Goal: Task Accomplishment & Management: Manage account settings

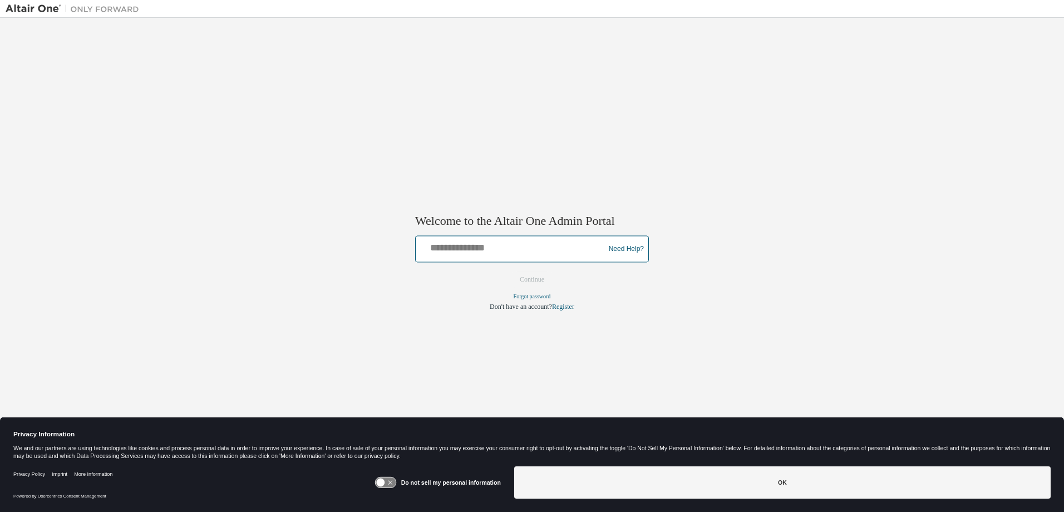
click at [528, 249] on input "text" at bounding box center [511, 247] width 183 height 16
type input "**********"
click at [539, 281] on button "Continue" at bounding box center [532, 280] width 48 height 17
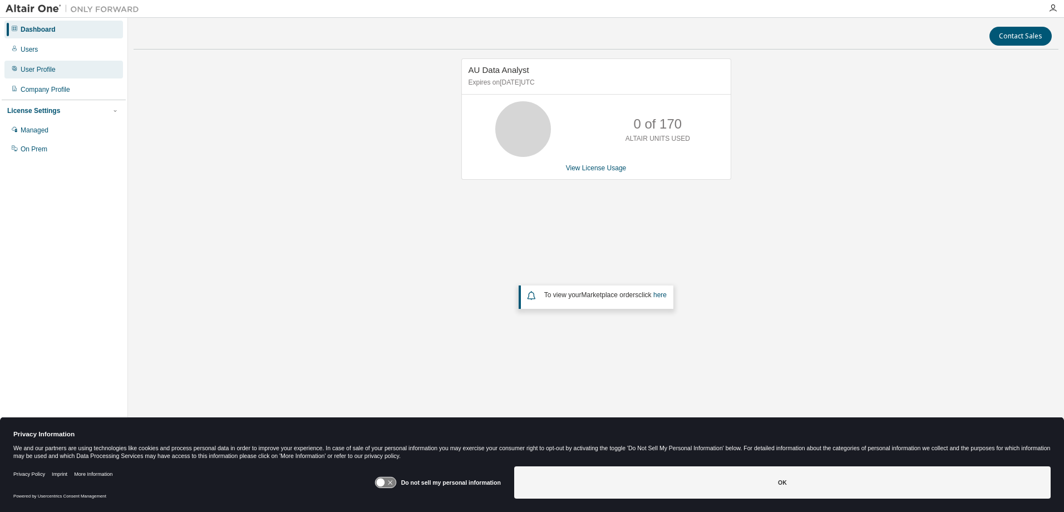
click at [29, 63] on div "User Profile" at bounding box center [63, 70] width 119 height 18
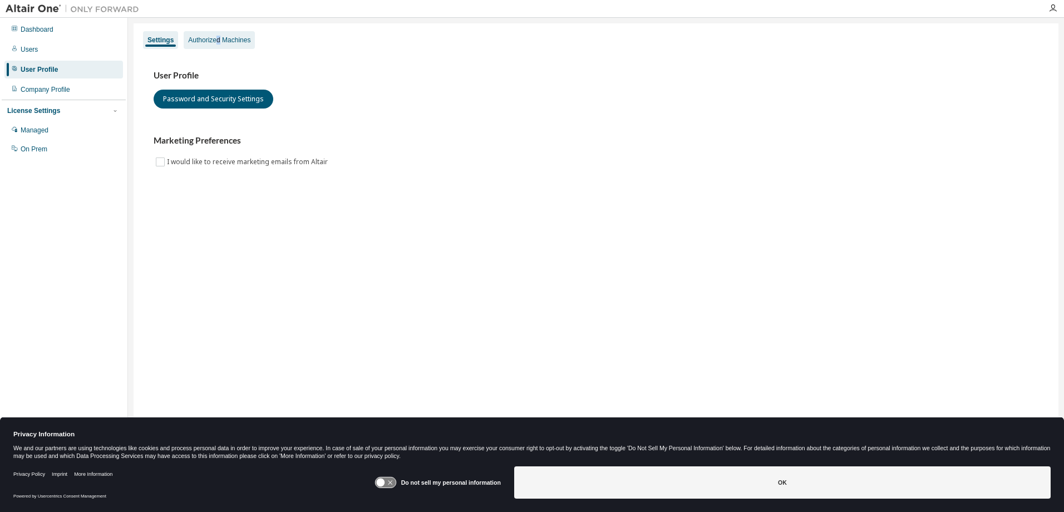
click at [218, 42] on div "Authorized Machines" at bounding box center [219, 40] width 62 height 9
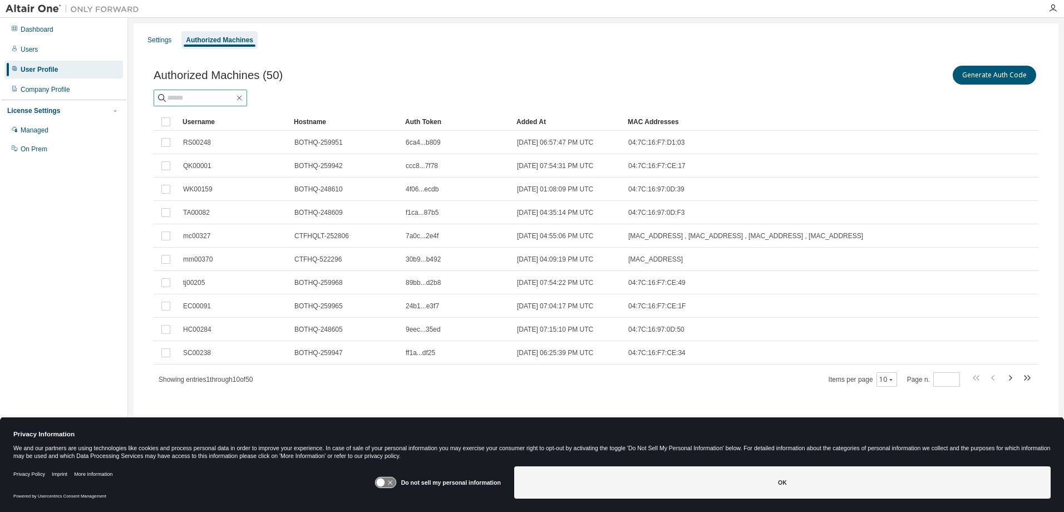
drag, startPoint x: 218, startPoint y: 42, endPoint x: 210, endPoint y: 96, distance: 55.2
click at [210, 96] on input "text" at bounding box center [201, 97] width 67 height 11
click at [198, 117] on div "Username" at bounding box center [234, 122] width 102 height 18
click at [210, 122] on div "Username" at bounding box center [234, 122] width 102 height 18
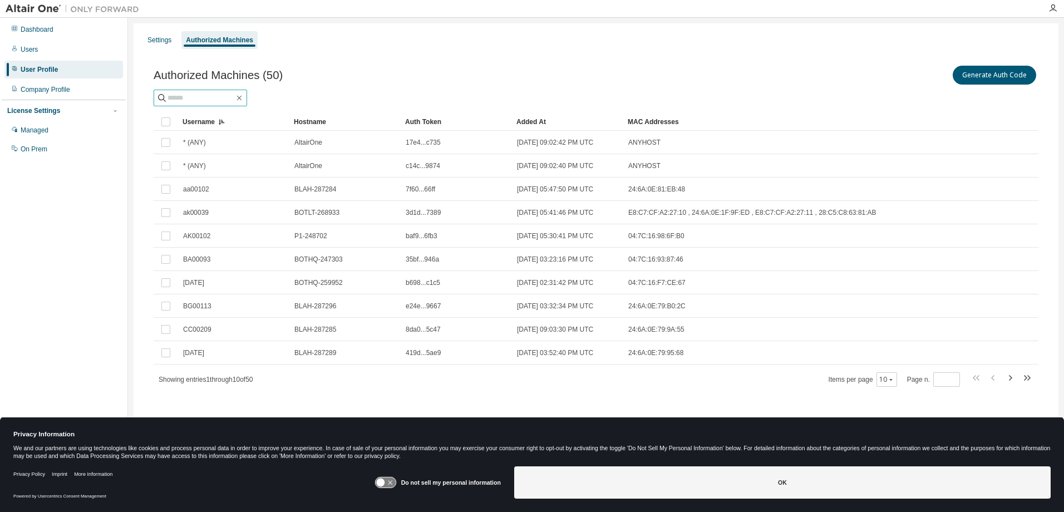
click at [218, 101] on input "text" at bounding box center [201, 97] width 67 height 11
click at [229, 99] on input "text" at bounding box center [201, 97] width 67 height 11
type input "*******"
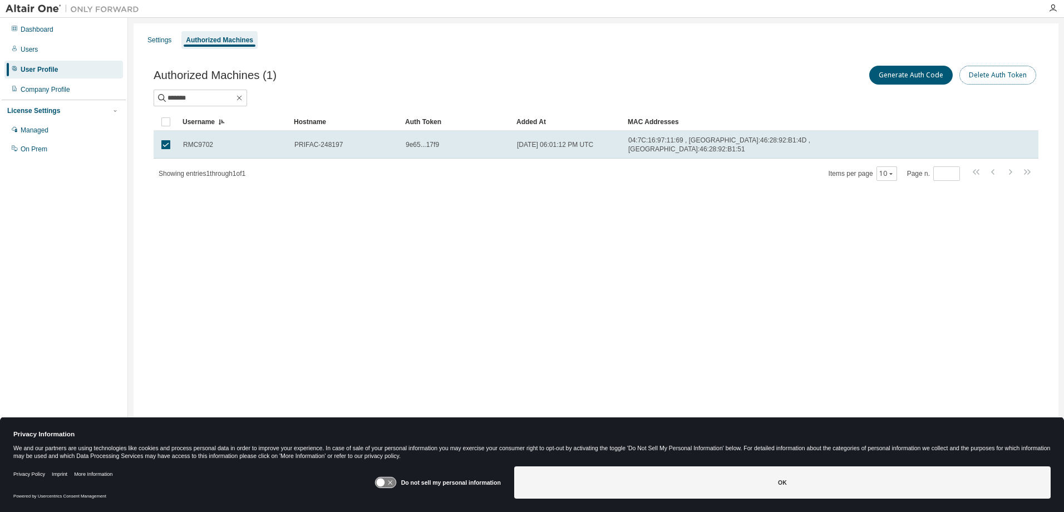
click at [999, 75] on button "Delete Auth Token" at bounding box center [997, 75] width 77 height 19
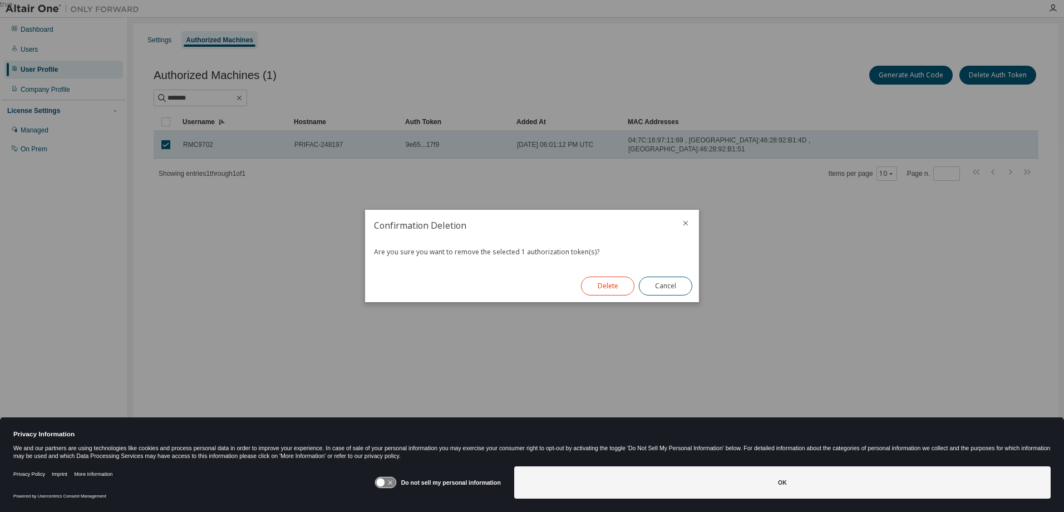
click at [608, 285] on button "Delete" at bounding box center [607, 286] width 53 height 19
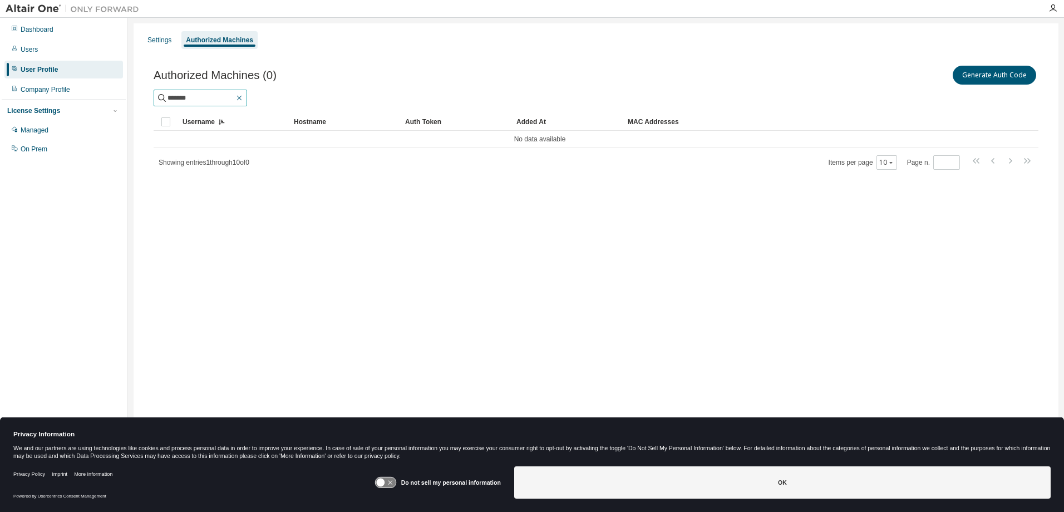
click at [244, 96] on icon "button" at bounding box center [239, 97] width 9 height 9
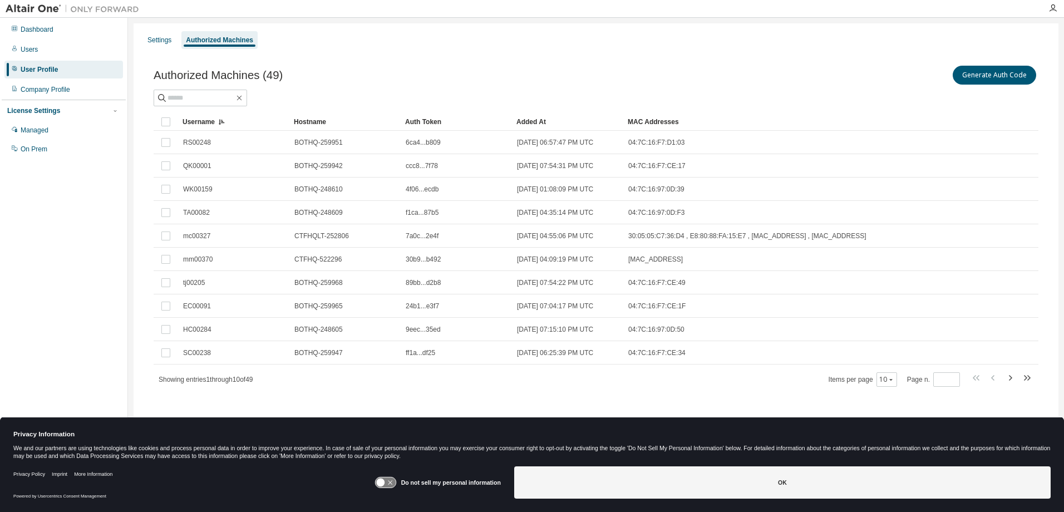
click at [208, 119] on div "Username" at bounding box center [234, 122] width 102 height 18
click at [208, 118] on div "Username" at bounding box center [234, 122] width 102 height 18
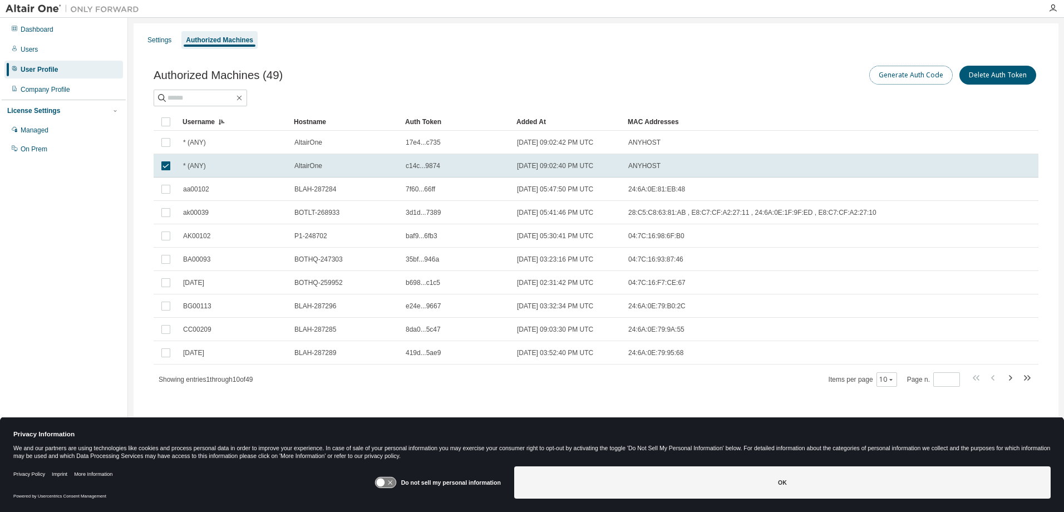
click at [906, 70] on button "Generate Auth Code" at bounding box center [910, 75] width 83 height 19
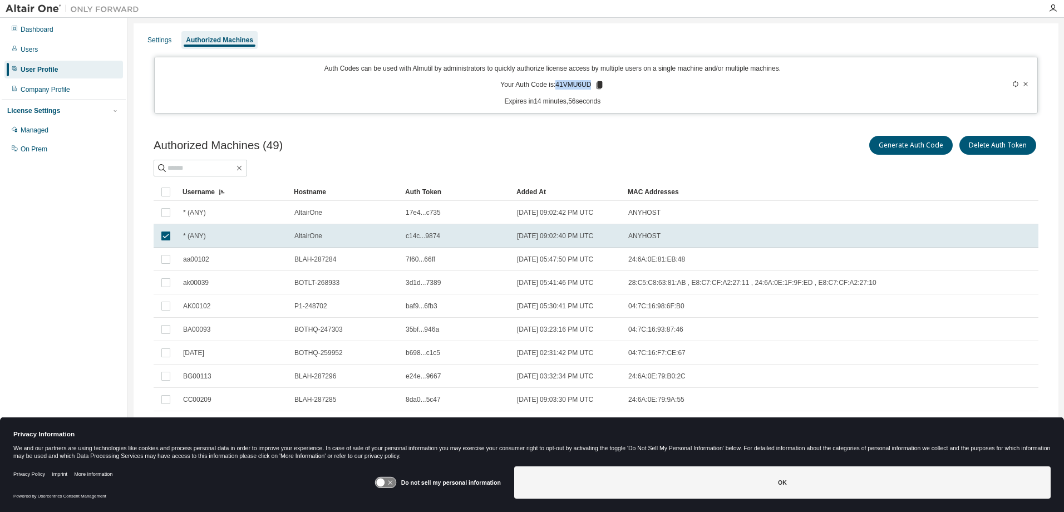
drag, startPoint x: 554, startPoint y: 82, endPoint x: 588, endPoint y: 84, distance: 33.5
click at [588, 84] on p "Your Auth Code is: 41VMU6UD" at bounding box center [552, 85] width 104 height 10
drag, startPoint x: 588, startPoint y: 84, endPoint x: 573, endPoint y: 86, distance: 15.2
copy p "41VMU6UD"
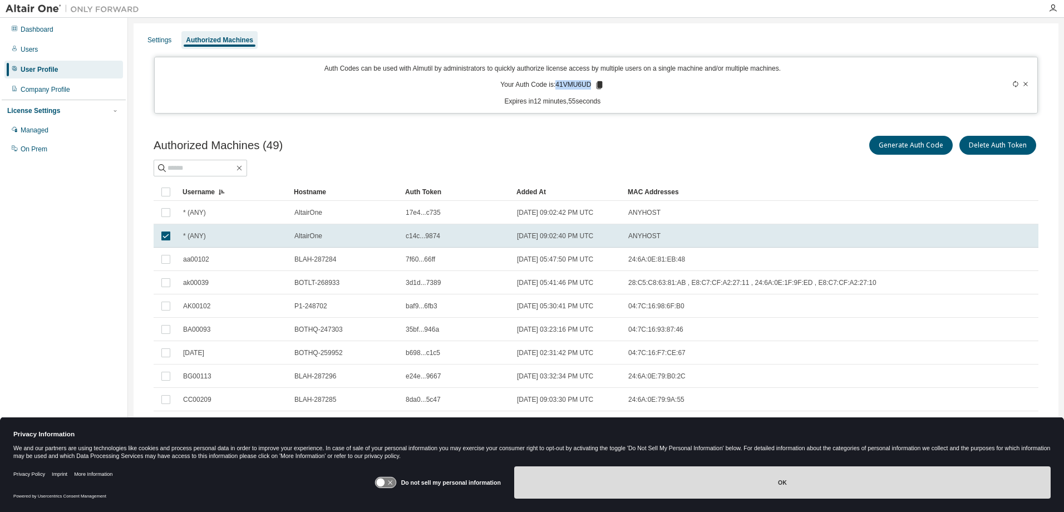
click at [831, 486] on button "OK" at bounding box center [782, 482] width 536 height 32
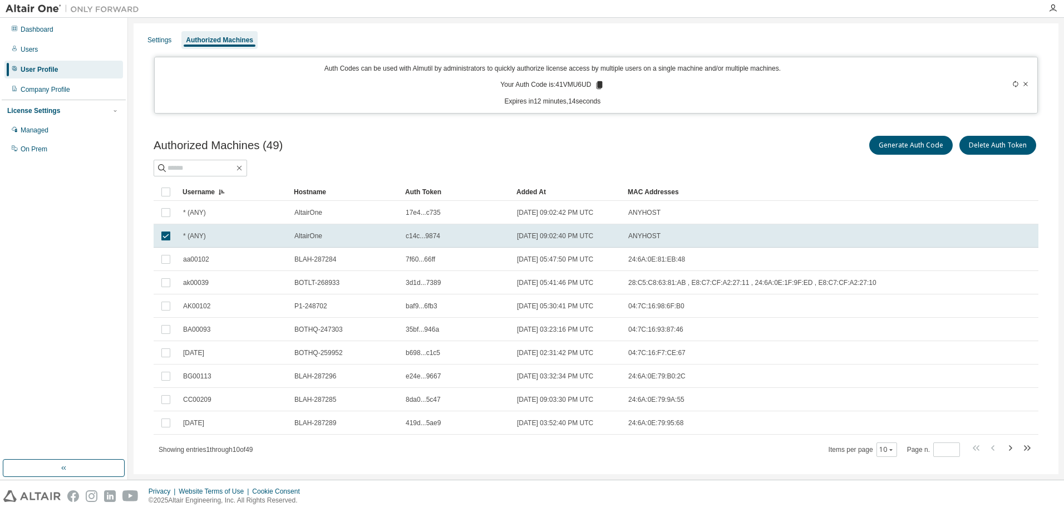
click at [1024, 85] on icon at bounding box center [1026, 84] width 4 height 4
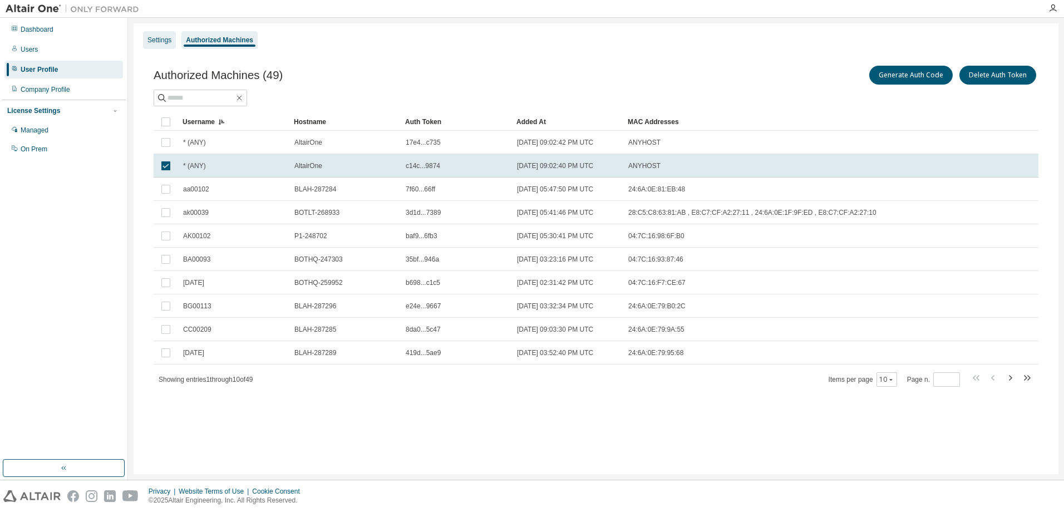
click at [158, 40] on div "Settings" at bounding box center [159, 40] width 24 height 9
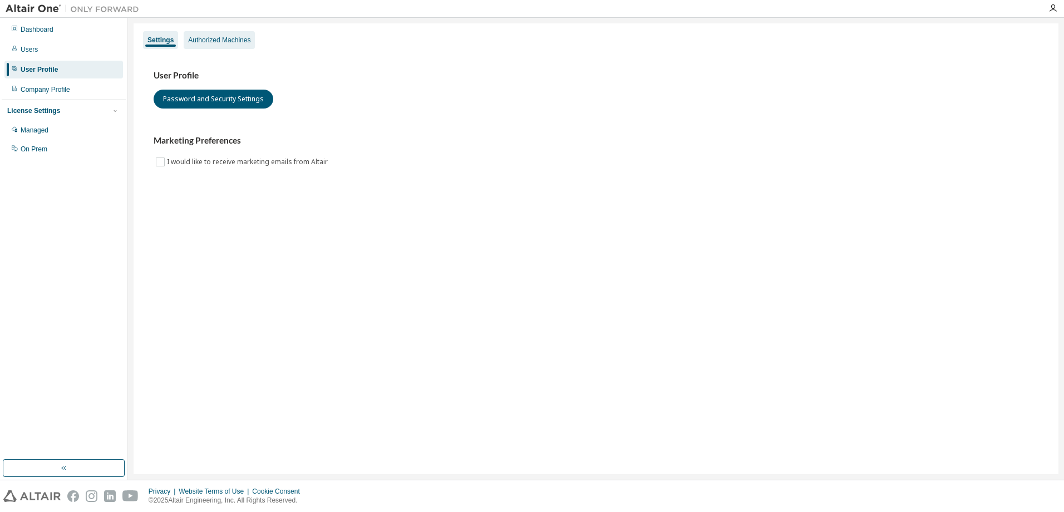
click at [210, 37] on div "Authorized Machines" at bounding box center [219, 40] width 62 height 9
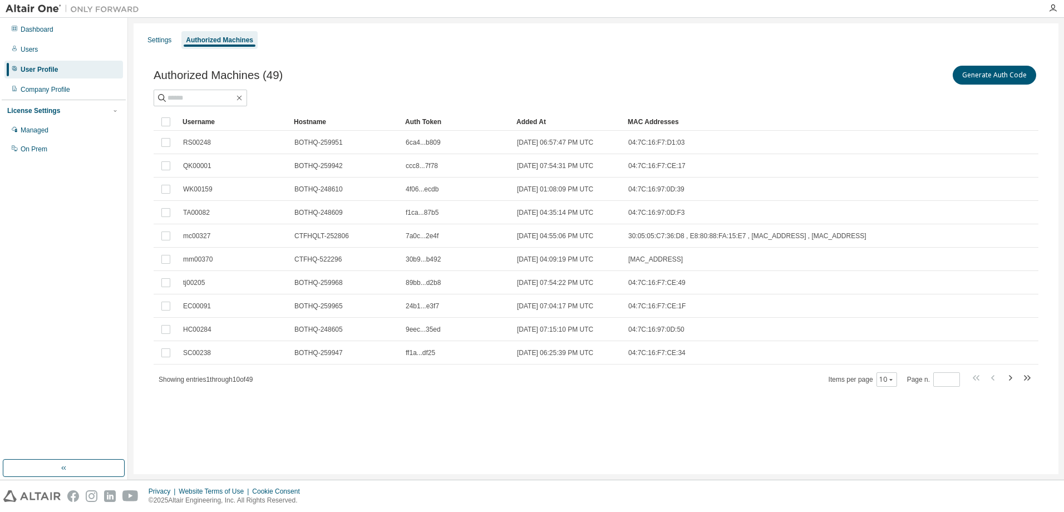
click at [200, 120] on div "Username" at bounding box center [234, 122] width 102 height 18
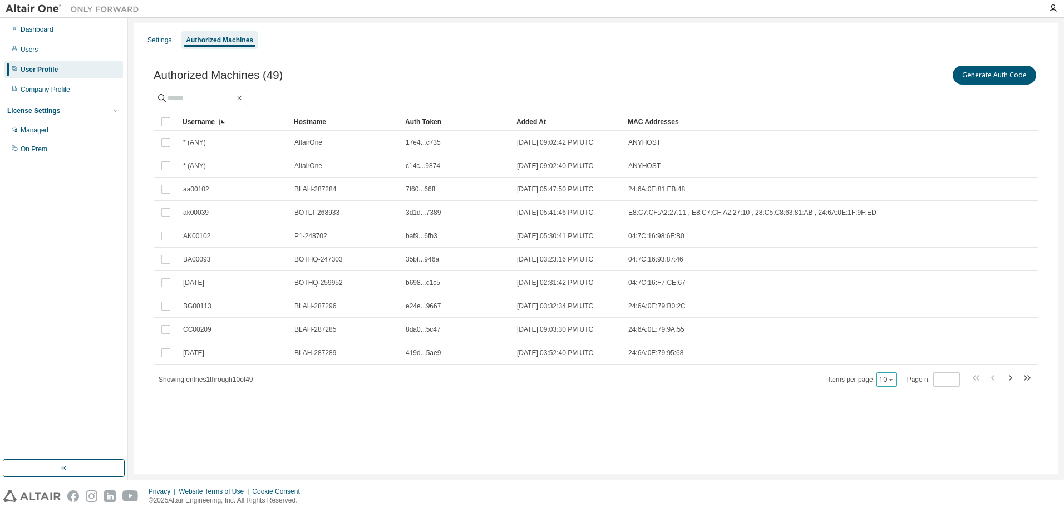
click at [890, 381] on icon "button" at bounding box center [891, 379] width 7 height 7
click at [894, 446] on div "100" at bounding box center [922, 447] width 89 height 13
